Goal: Task Accomplishment & Management: Use online tool/utility

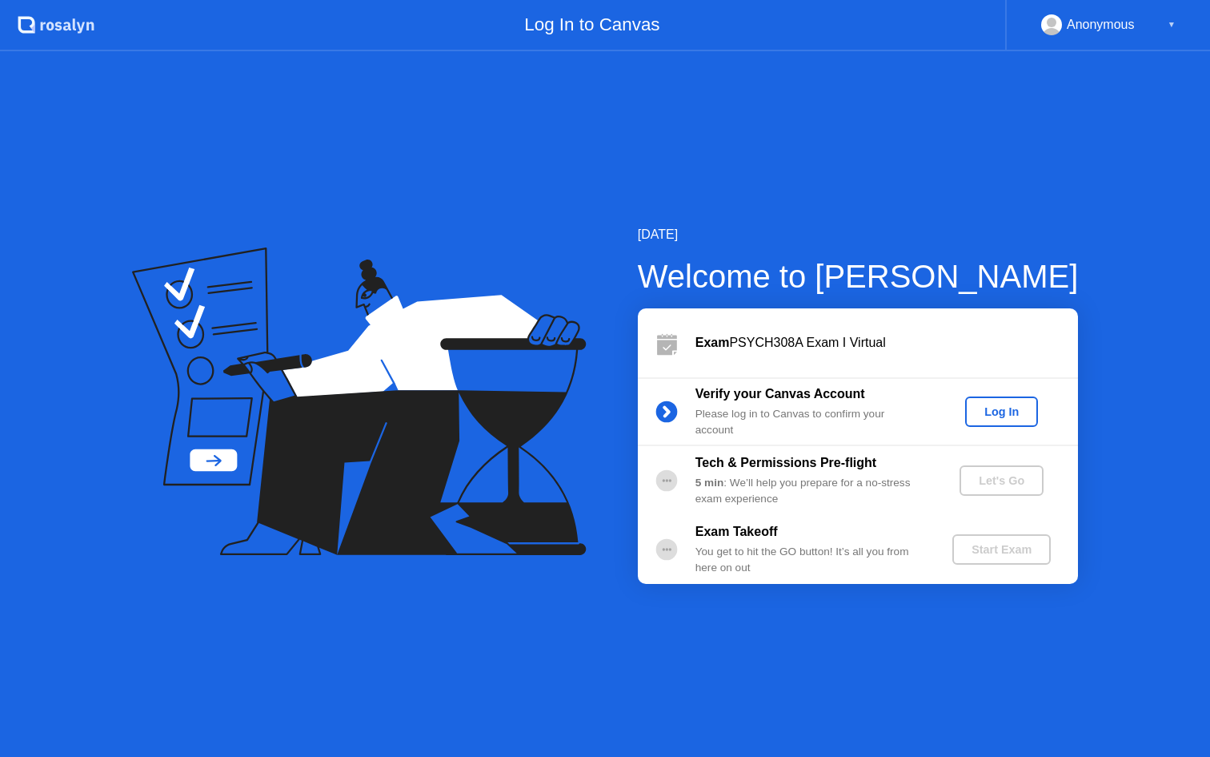
click at [999, 408] on div "Log In" at bounding box center [1002, 411] width 60 height 13
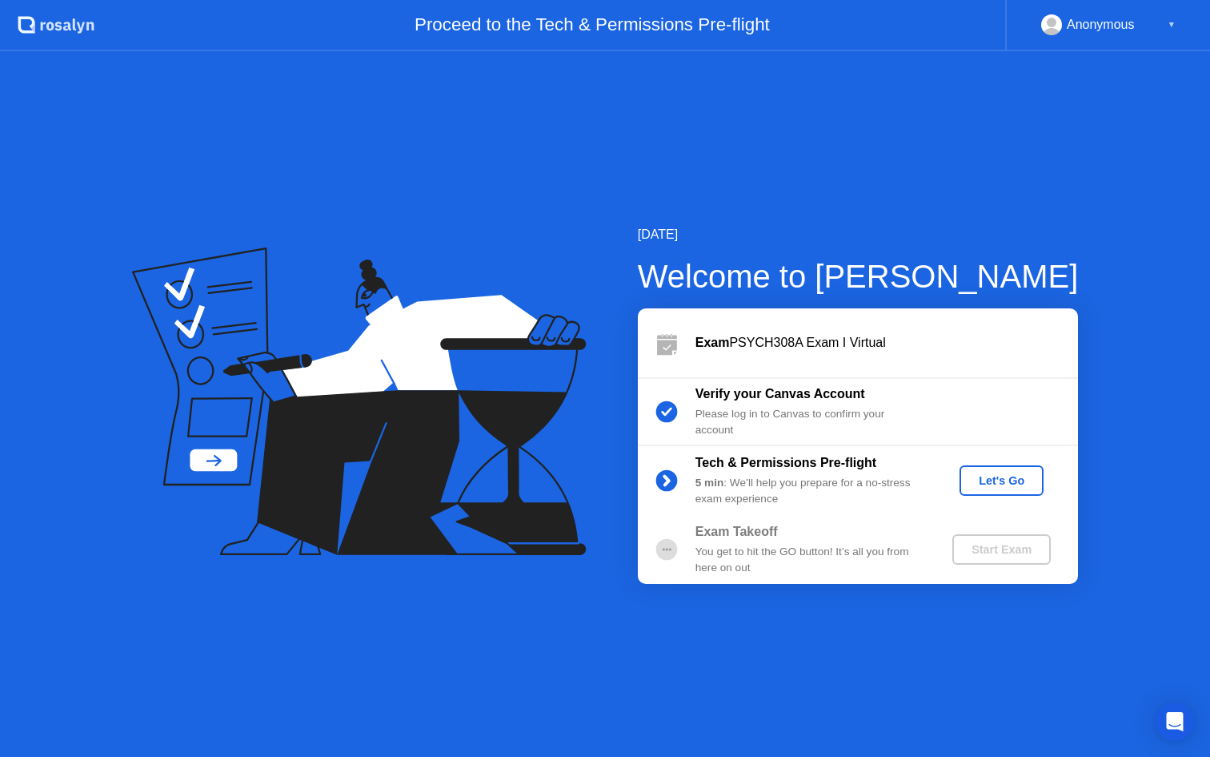
click at [1002, 479] on div "Let's Go" at bounding box center [1001, 480] width 71 height 13
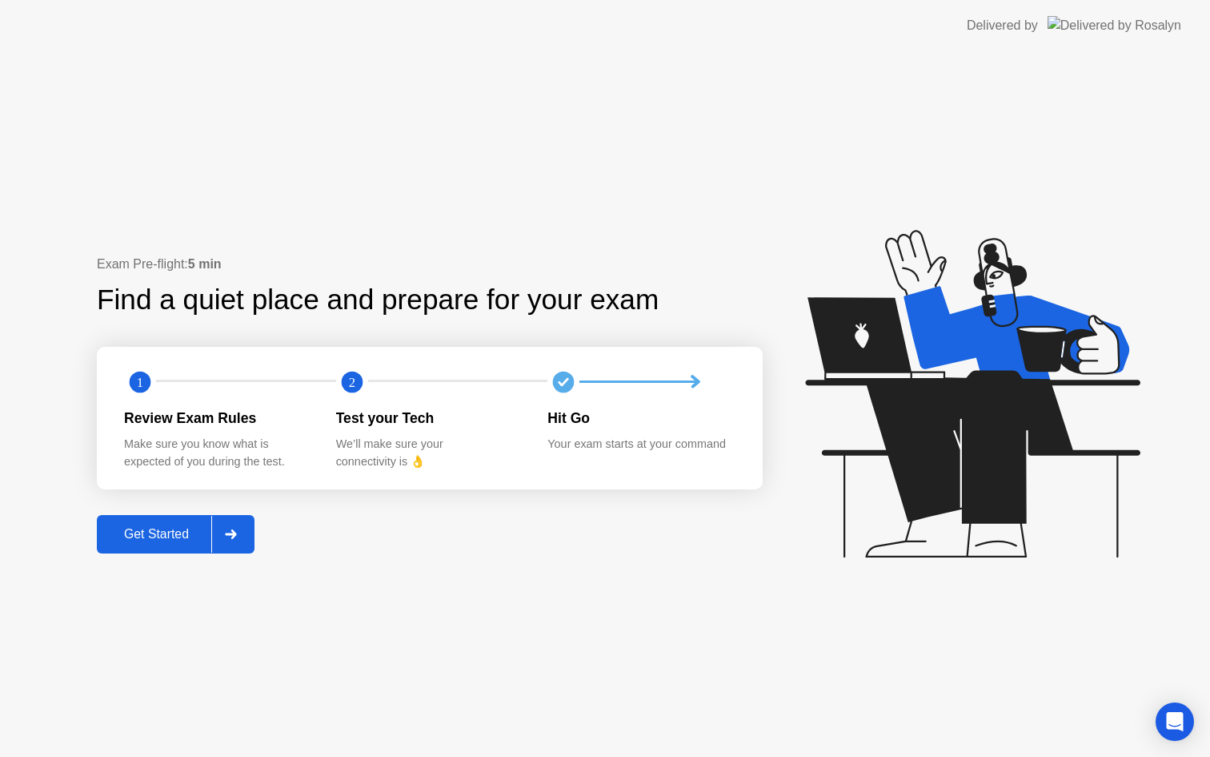
click at [183, 532] on div "Get Started" at bounding box center [157, 534] width 110 height 14
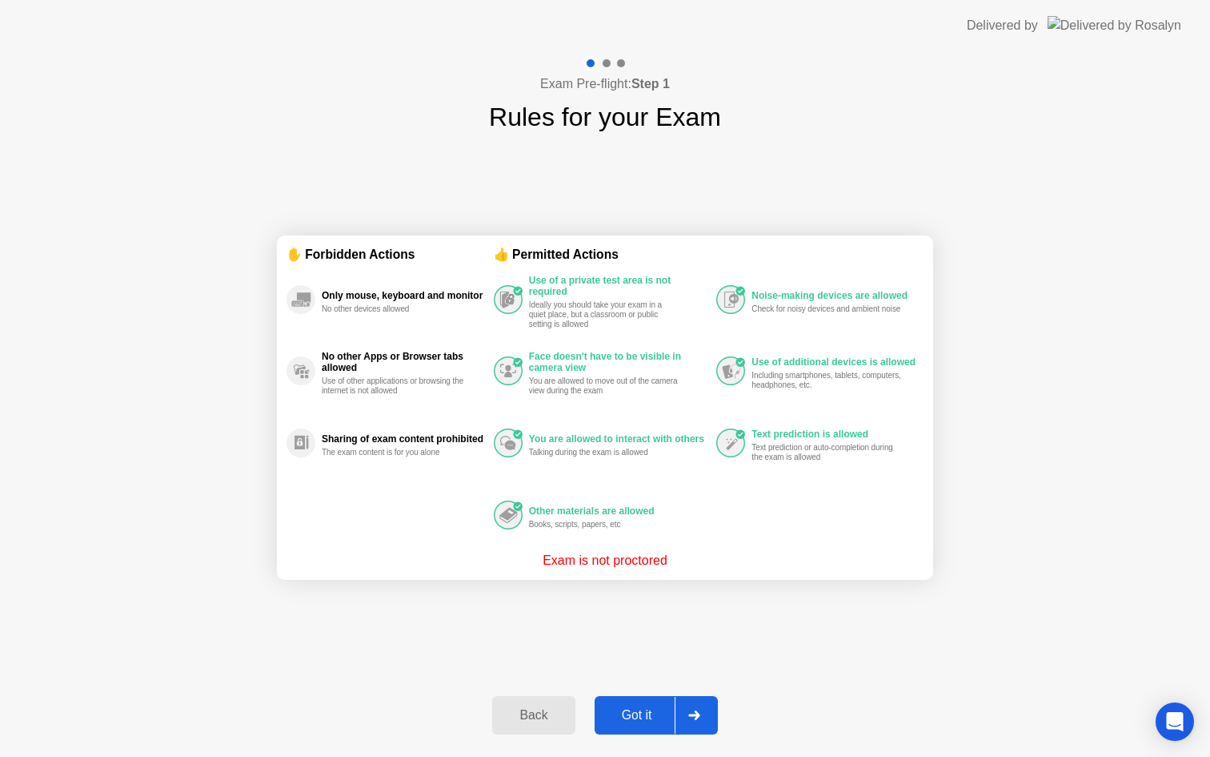
click at [626, 711] on div "Got it" at bounding box center [637, 715] width 75 height 14
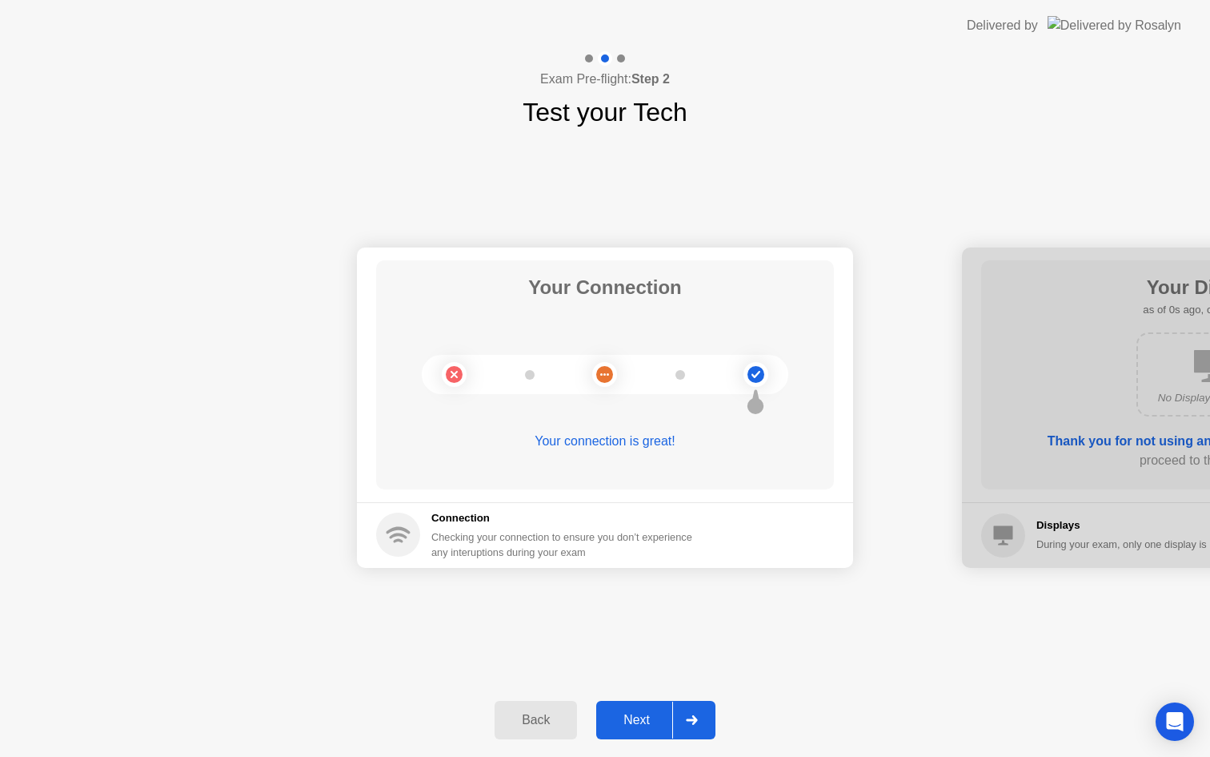
click at [624, 713] on div "Next" at bounding box center [636, 720] width 71 height 14
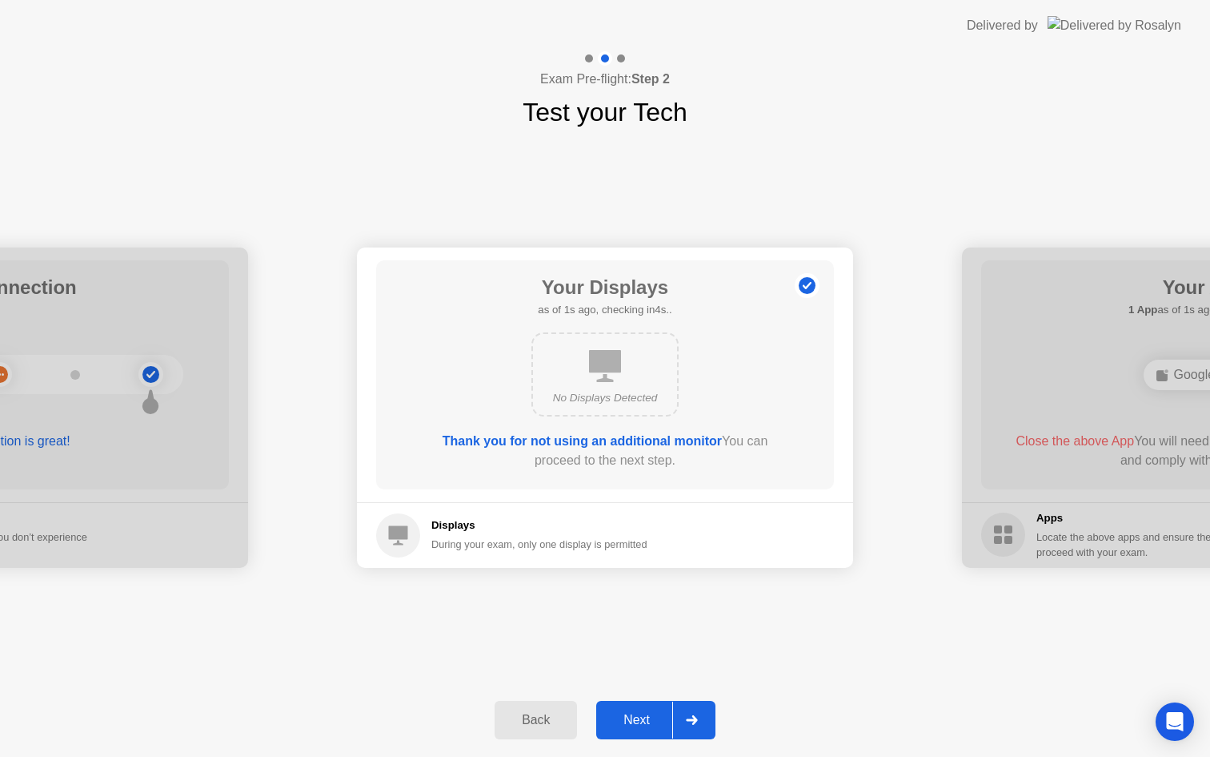
click at [624, 713] on div "Next" at bounding box center [636, 720] width 71 height 14
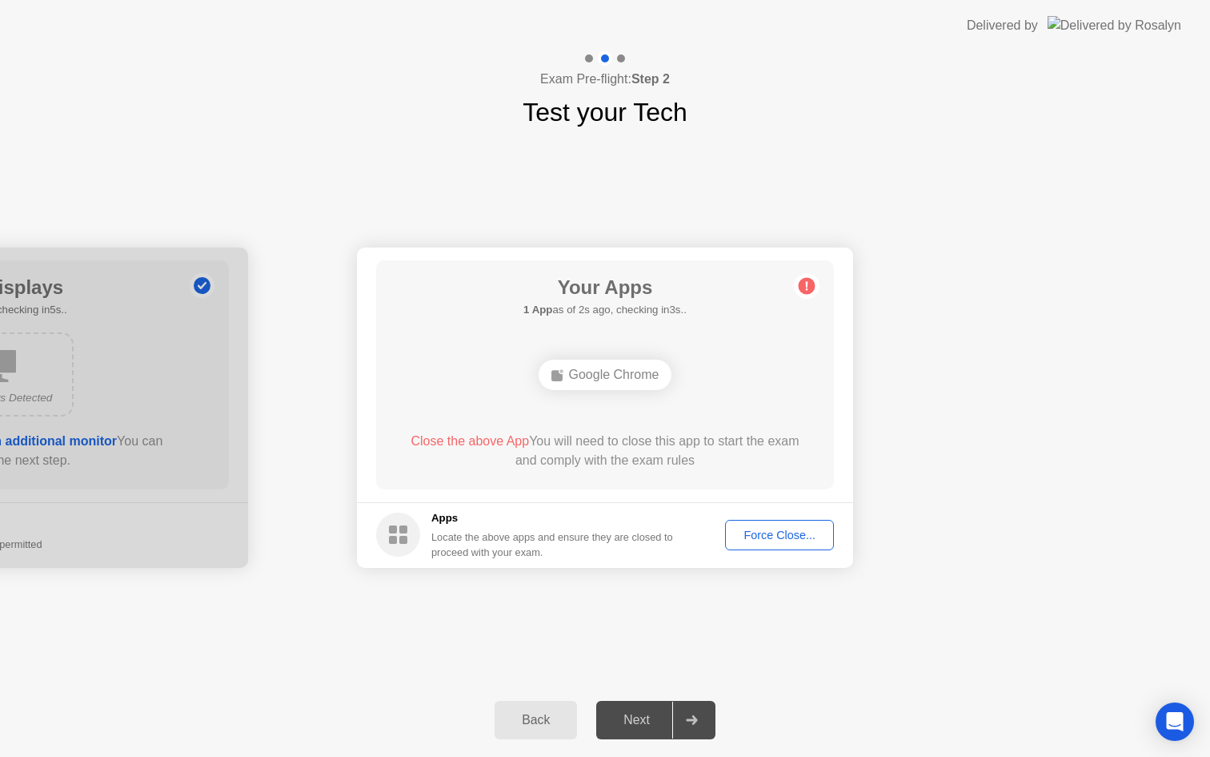
click at [600, 367] on div "Google Chrome" at bounding box center [606, 374] width 134 height 30
click at [764, 538] on div "Force Close..." at bounding box center [780, 534] width 98 height 13
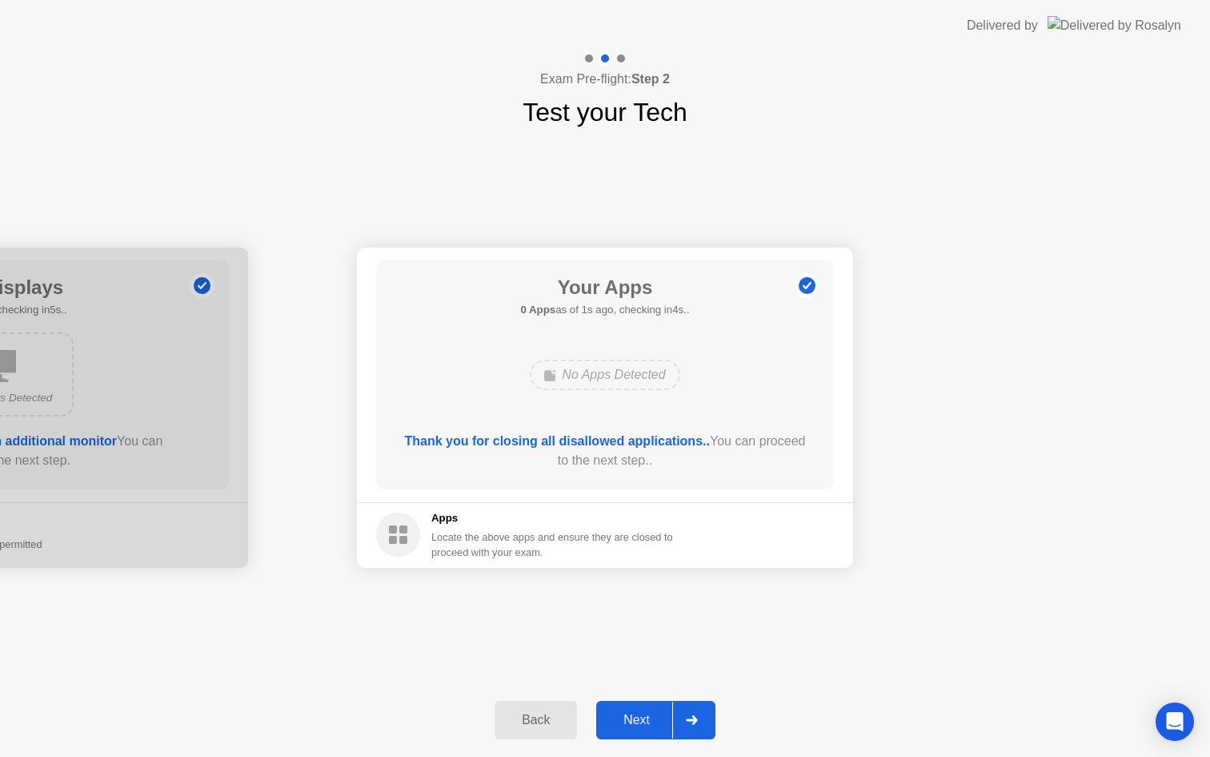
click at [638, 720] on div "Next" at bounding box center [636, 720] width 71 height 14
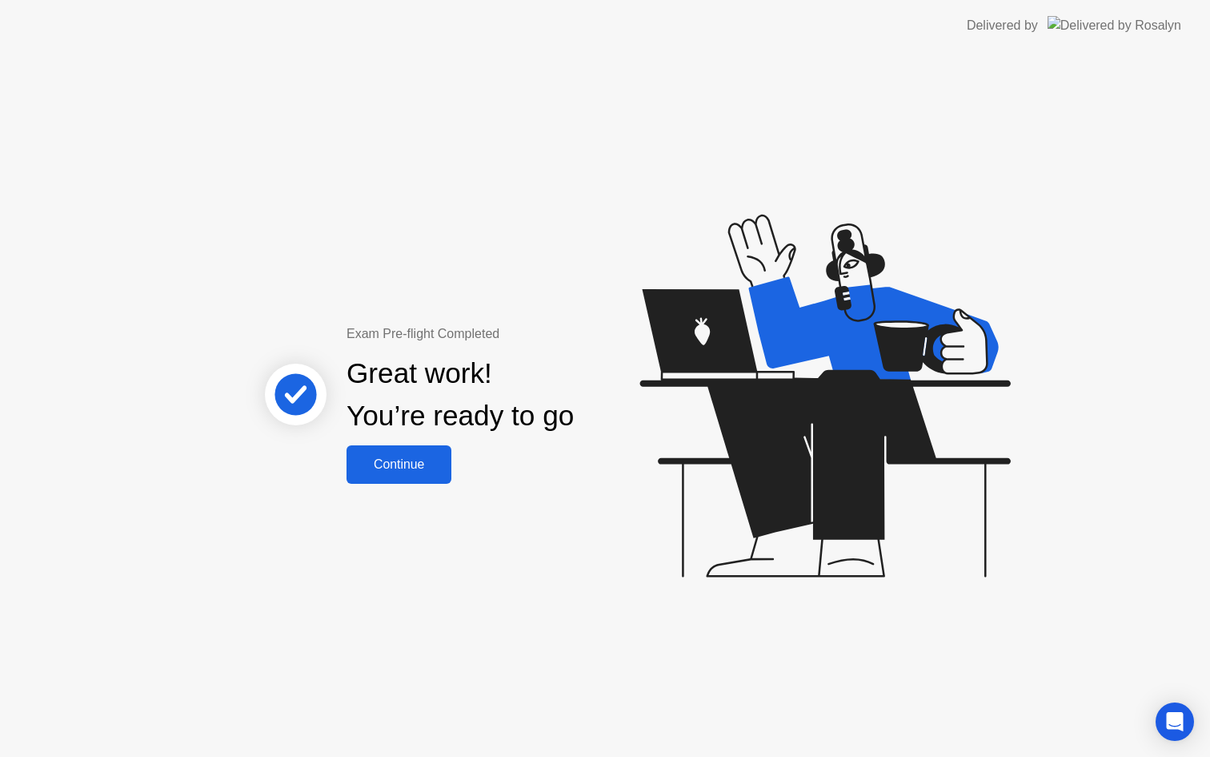
click at [403, 463] on div "Continue" at bounding box center [398, 464] width 95 height 14
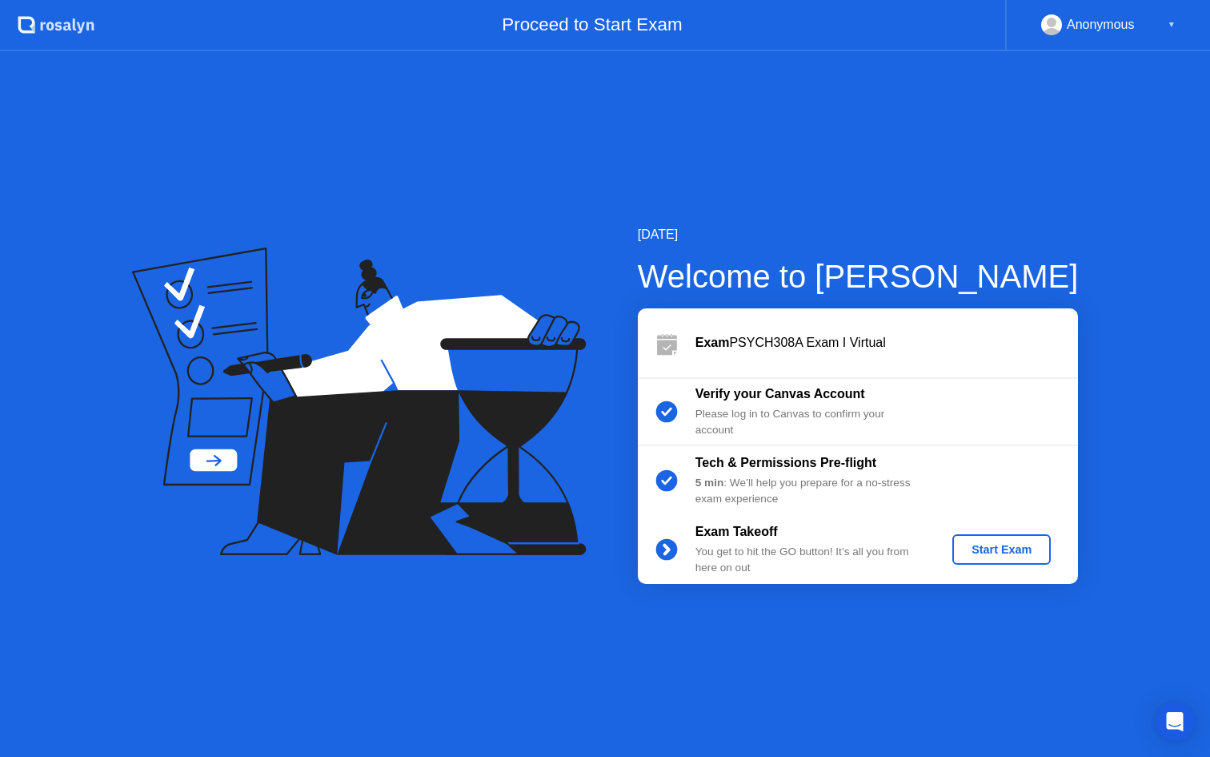
click at [1014, 551] on div "Start Exam" at bounding box center [1002, 549] width 86 height 13
